Goal: Navigation & Orientation: Find specific page/section

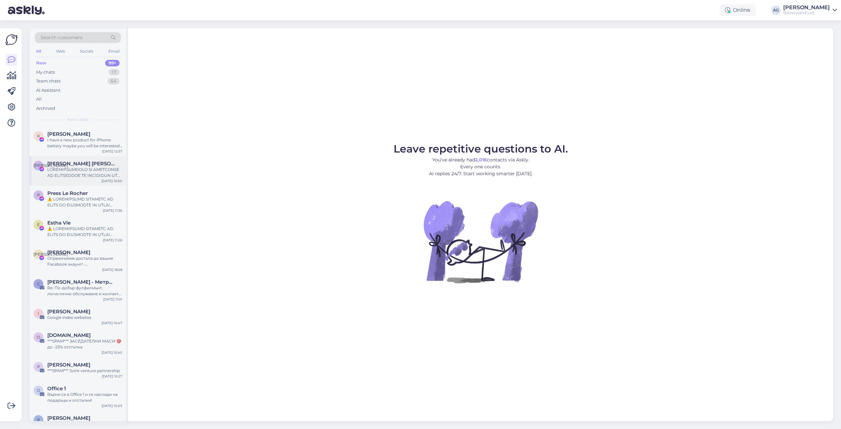
click at [78, 168] on div at bounding box center [84, 173] width 75 height 12
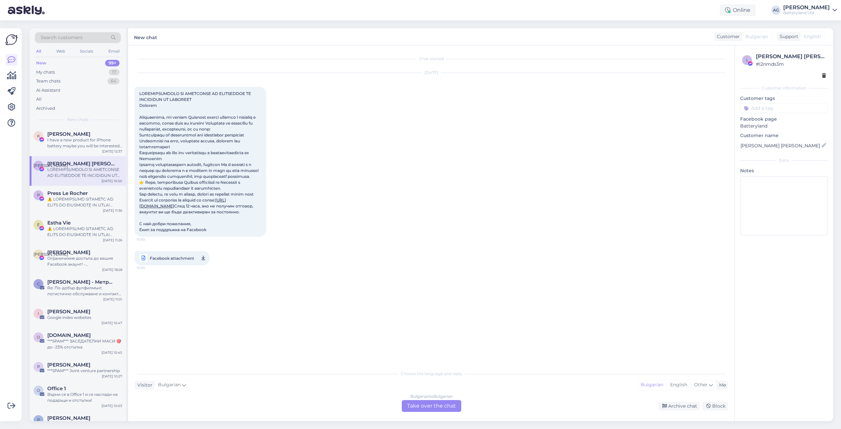
click at [60, 47] on div "Search customers" at bounding box center [78, 39] width 86 height 15
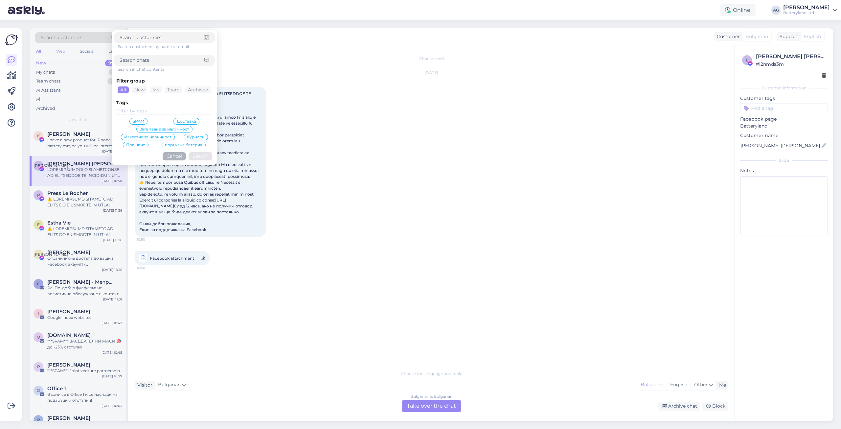
click at [60, 49] on div "Web" at bounding box center [61, 51] width 12 height 9
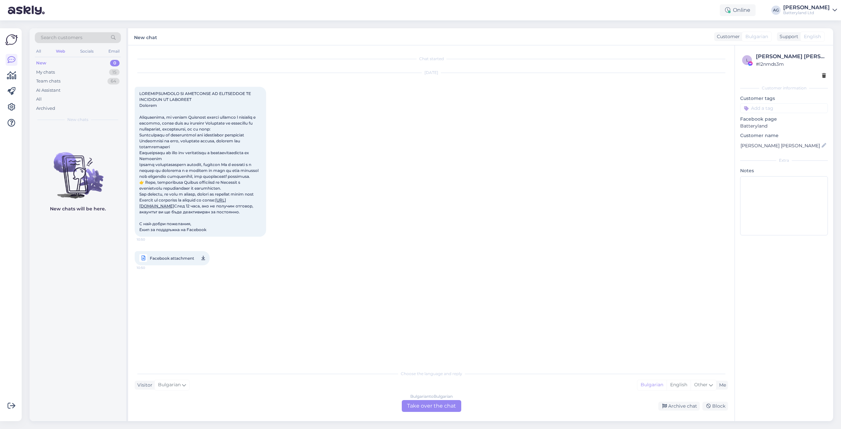
click at [60, 50] on div "Web" at bounding box center [61, 51] width 12 height 9
click at [87, 50] on div "Socials" at bounding box center [87, 51] width 16 height 9
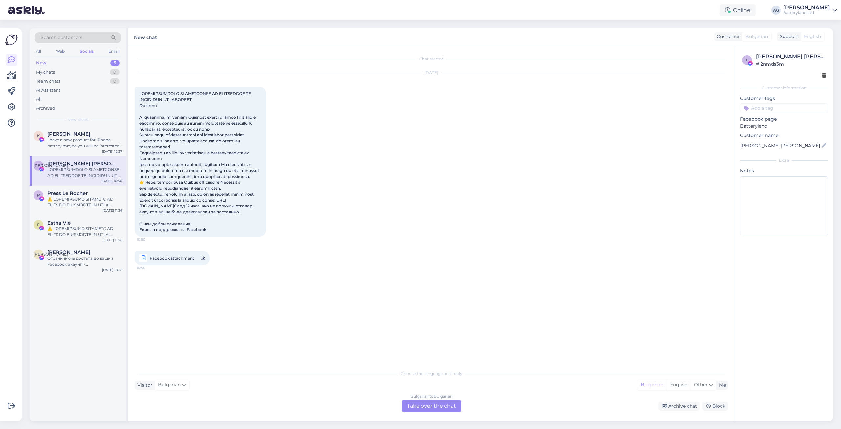
click at [67, 51] on div "All Web Socials Email" at bounding box center [78, 52] width 86 height 10
click at [41, 51] on div "All" at bounding box center [39, 51] width 8 height 9
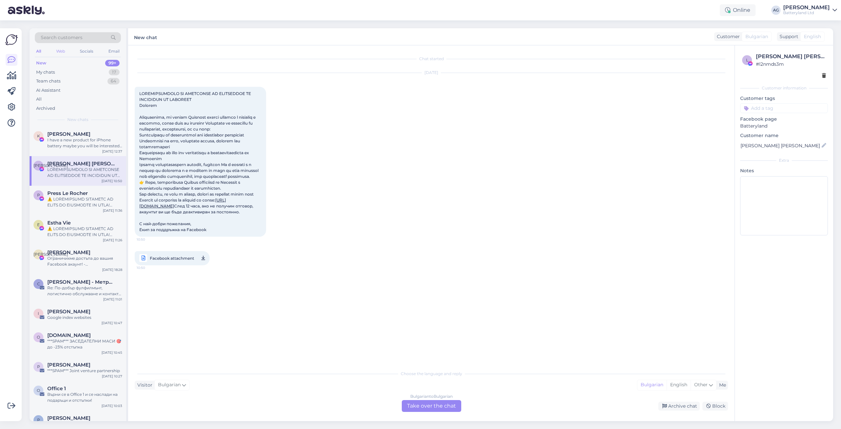
click at [60, 52] on div "Web" at bounding box center [61, 51] width 12 height 9
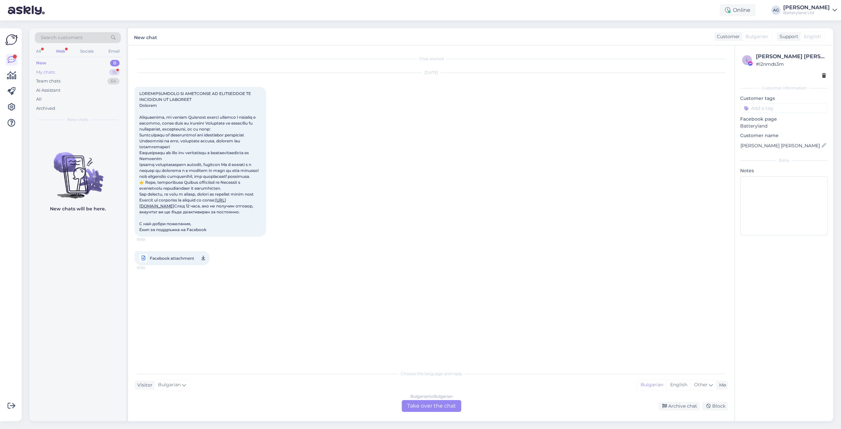
click at [48, 75] on div "My chats 15" at bounding box center [78, 72] width 86 height 9
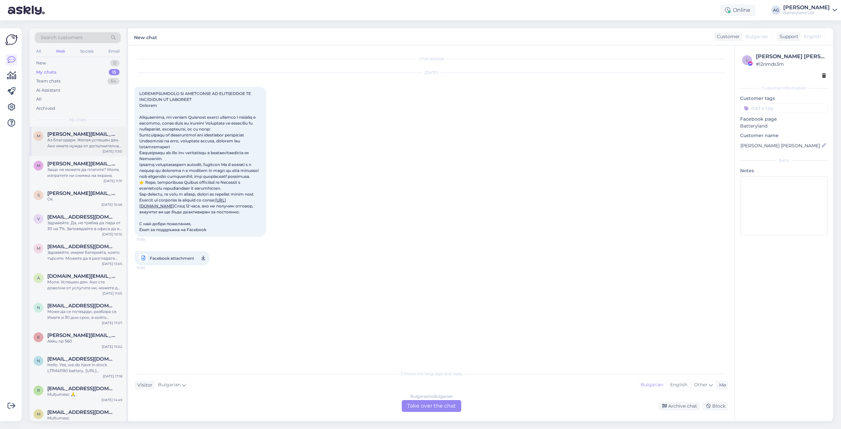
click at [78, 136] on span "[PERSON_NAME][EMAIL_ADDRESS][DOMAIN_NAME]" at bounding box center [81, 134] width 68 height 6
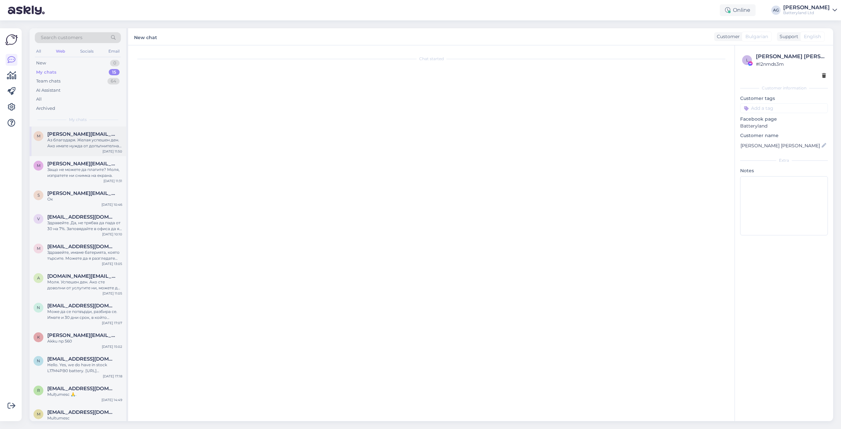
scroll to position [429, 0]
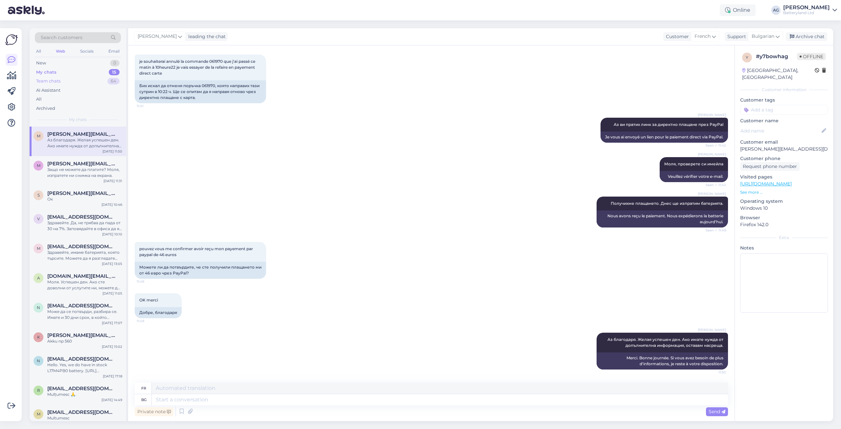
click at [49, 81] on div "Team chats" at bounding box center [48, 81] width 24 height 7
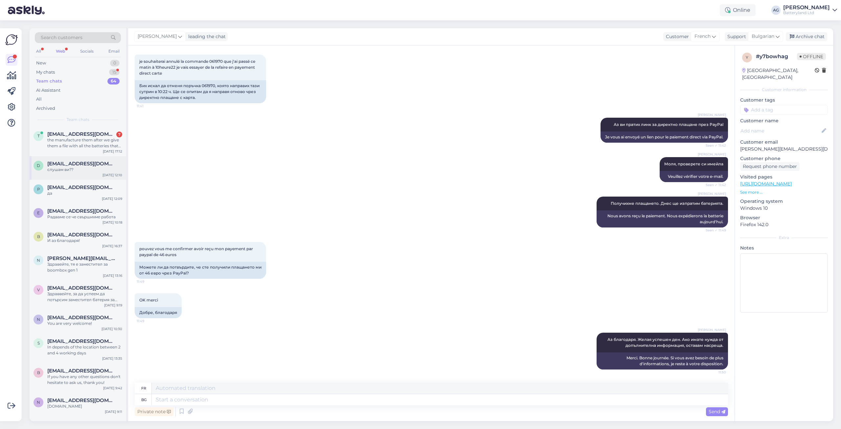
click at [69, 166] on span "[EMAIL_ADDRESS][DOMAIN_NAME]" at bounding box center [81, 164] width 68 height 6
